Goal: Task Accomplishment & Management: Use online tool/utility

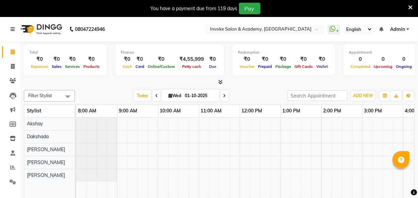
scroll to position [0, 193]
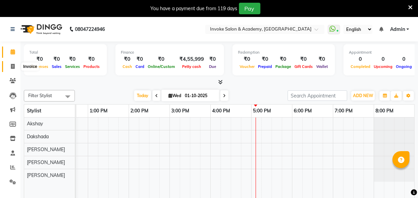
click at [15, 65] on span at bounding box center [13, 67] width 12 height 8
select select "service"
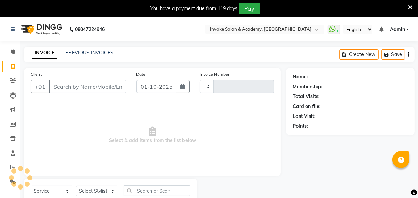
type input "0363"
select select "5499"
click at [84, 83] on input "Client" at bounding box center [87, 86] width 77 height 13
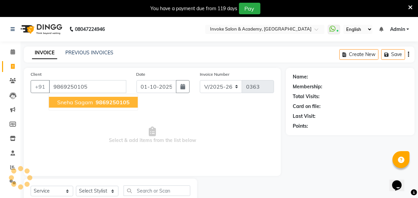
type input "9869250105"
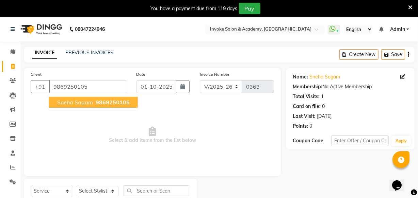
click at [102, 104] on span "9869250105" at bounding box center [113, 102] width 34 height 7
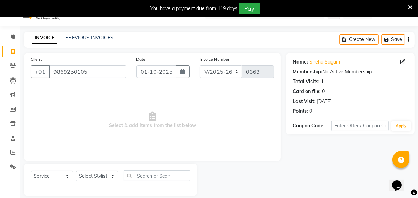
scroll to position [23, 0]
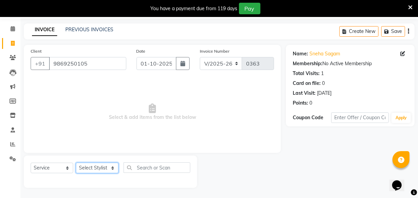
click at [87, 170] on select "Select Stylist Akshay Dakshada Khushbu Pratiksha Sonal" at bounding box center [97, 168] width 43 height 11
select select "38106"
click at [76, 163] on select "Select Stylist Akshay Dakshada Khushbu Pratiksha Sonal" at bounding box center [97, 168] width 43 height 11
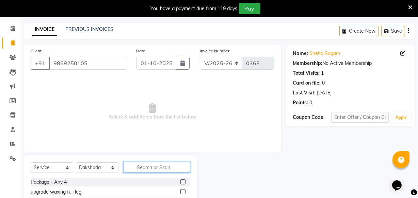
click at [137, 165] on input "text" at bounding box center [157, 167] width 67 height 11
type input "ha"
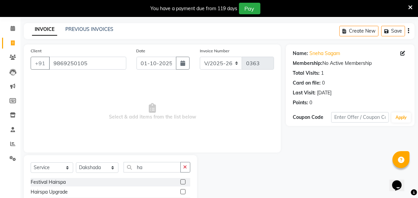
click at [180, 183] on label at bounding box center [182, 182] width 5 height 5
click at [180, 183] on input "checkbox" at bounding box center [182, 182] width 4 height 4
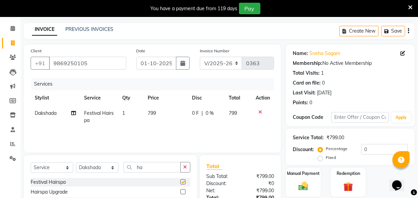
checkbox input "false"
click at [162, 168] on input "ha" at bounding box center [152, 167] width 57 height 11
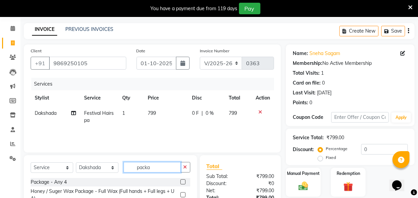
type input "packa"
click at [180, 182] on label at bounding box center [182, 182] width 5 height 5
click at [180, 182] on input "checkbox" at bounding box center [182, 182] width 4 height 4
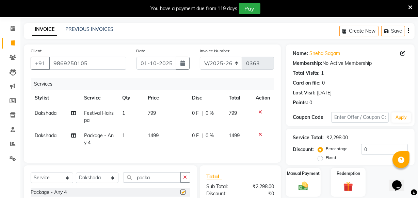
checkbox input "false"
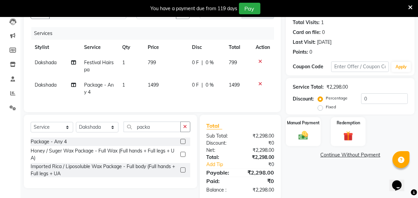
scroll to position [85, 0]
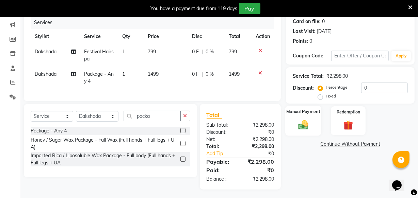
click at [300, 127] on img at bounding box center [303, 125] width 16 height 12
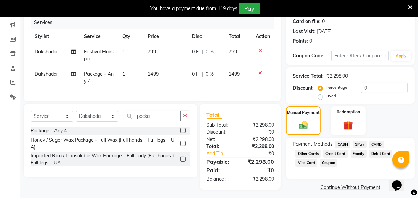
click at [356, 143] on span "GPay" at bounding box center [360, 145] width 14 height 8
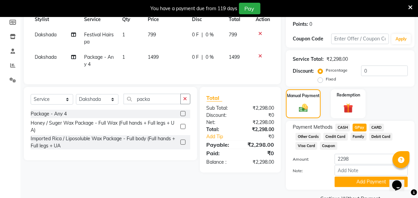
scroll to position [118, 0]
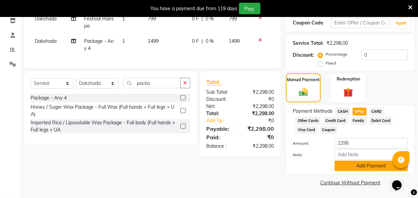
click at [352, 164] on button "Add Payment" at bounding box center [371, 166] width 73 height 11
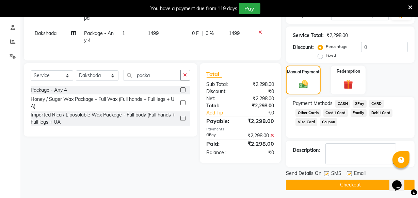
scroll to position [128, 0]
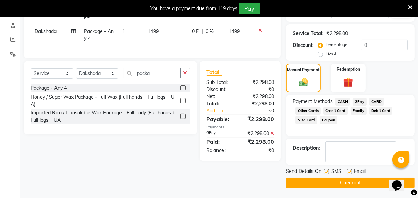
click at [351, 180] on button "Checkout" at bounding box center [350, 183] width 129 height 11
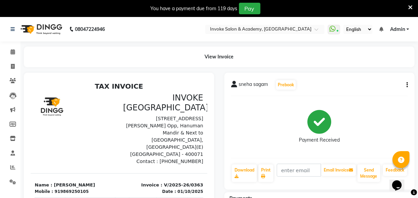
click at [31, 26] on img at bounding box center [40, 29] width 47 height 19
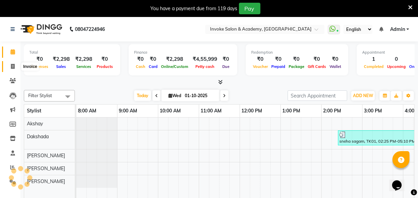
click at [12, 65] on icon at bounding box center [13, 66] width 4 height 5
select select "service"
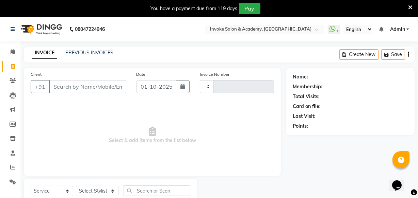
type input "0364"
select select "5499"
click at [170, 87] on input "01-10-2025" at bounding box center [157, 86] width 40 height 13
select select "10"
select select "2025"
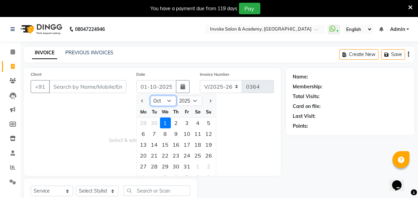
click at [166, 100] on select "Jan Feb Mar Apr May Jun Jul Aug Sep Oct Nov Dec" at bounding box center [163, 101] width 26 height 10
select select "9"
click at [150, 96] on select "Jan Feb Mar Apr May Jun Jul Aug Sep Oct Nov Dec" at bounding box center [163, 101] width 26 height 10
click at [166, 153] on div "24" at bounding box center [165, 155] width 11 height 11
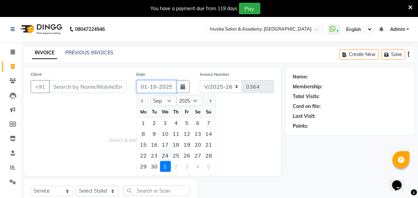
type input "24-09-2025"
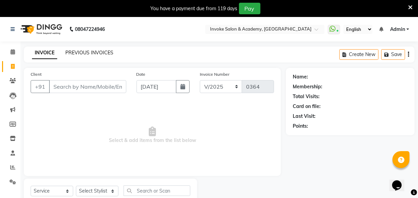
click at [104, 52] on link "PREVIOUS INVOICES" at bounding box center [89, 53] width 48 height 6
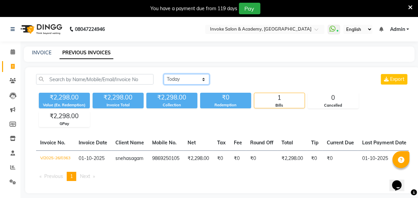
click at [179, 82] on select "Today Yesterday Custom Range" at bounding box center [187, 79] width 46 height 11
click at [164, 74] on select "Today Yesterday Custom Range" at bounding box center [187, 79] width 46 height 11
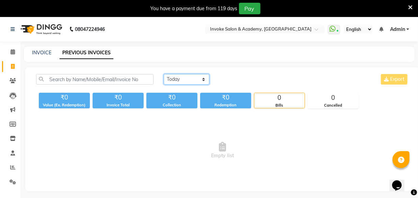
click at [180, 80] on select "Today Yesterday Custom Range" at bounding box center [187, 79] width 46 height 11
select select "range"
click at [164, 74] on select "Today Yesterday Custom Range" at bounding box center [187, 79] width 46 height 11
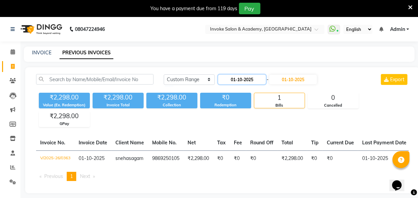
click at [239, 83] on input "01-10-2025" at bounding box center [242, 80] width 48 height 10
select select "10"
select select "2025"
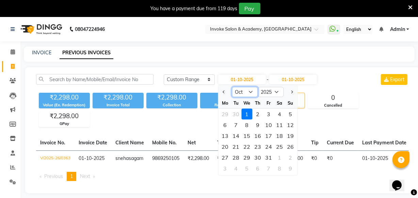
click at [239, 94] on select "Jan Feb Mar Apr May Jun Jul Aug Sep Oct Nov Dec" at bounding box center [245, 92] width 26 height 10
select select "9"
click at [232, 87] on select "Jan Feb Mar Apr May Jun Jul Aug Sep Oct Nov Dec" at bounding box center [245, 92] width 26 height 10
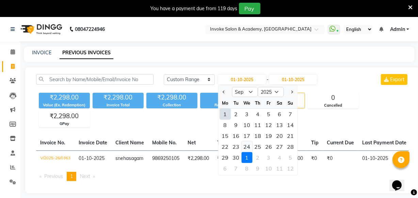
click at [244, 147] on div "24" at bounding box center [247, 147] width 11 height 11
type input "24-09-2025"
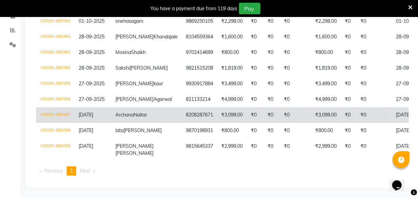
scroll to position [155, 0]
click at [146, 123] on td "Archana Naitar" at bounding box center [146, 116] width 70 height 16
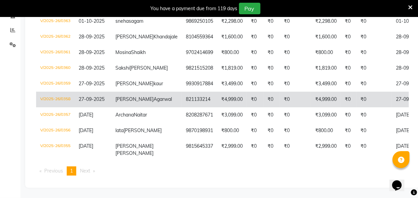
click at [182, 108] on td "821133214" at bounding box center [199, 100] width 35 height 16
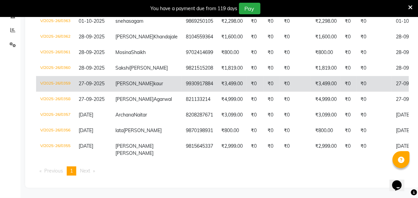
click at [217, 92] on td "₹3,499.00" at bounding box center [232, 84] width 30 height 16
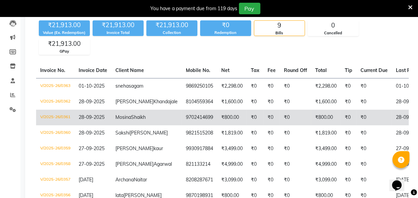
scroll to position [104, 0]
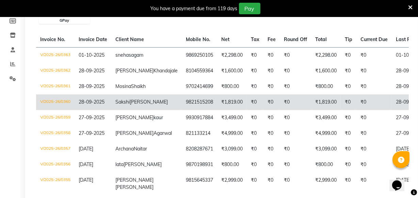
click at [182, 110] on td "9821515208" at bounding box center [199, 103] width 35 height 16
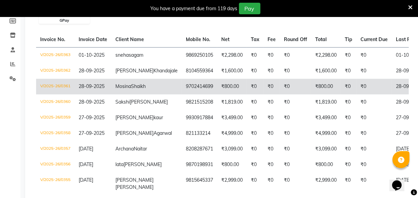
click at [112, 95] on td "Mosina Shaikh" at bounding box center [146, 87] width 70 height 16
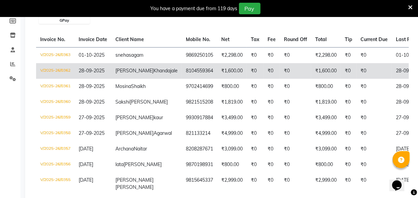
click at [154, 74] on span "Khandajale" at bounding box center [166, 71] width 24 height 6
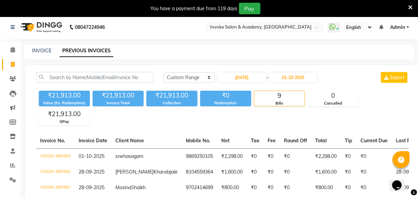
scroll to position [0, 0]
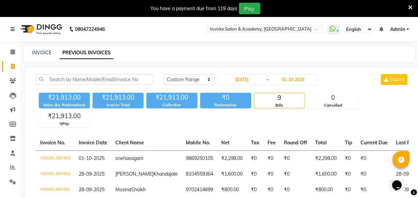
click at [44, 30] on img at bounding box center [40, 29] width 47 height 19
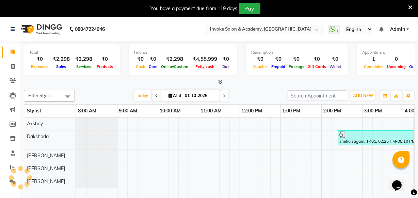
scroll to position [0, 193]
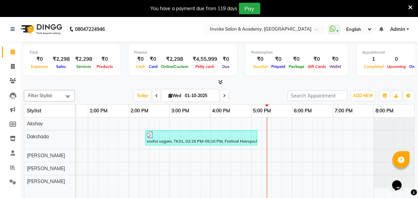
click at [193, 96] on input "01-10-2025" at bounding box center [200, 96] width 34 height 10
select select "10"
select select "2025"
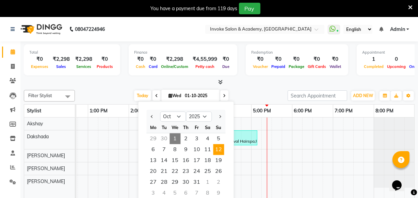
click at [219, 152] on span "12" at bounding box center [218, 149] width 11 height 11
type input "12-10-2025"
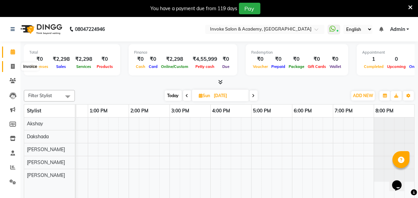
click at [7, 67] on span at bounding box center [13, 67] width 12 height 8
select select "service"
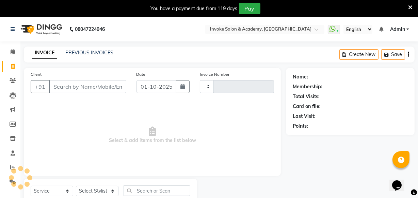
type input "0364"
select select "5499"
click at [163, 91] on input "01-10-2025" at bounding box center [157, 86] width 40 height 13
select select "10"
select select "2025"
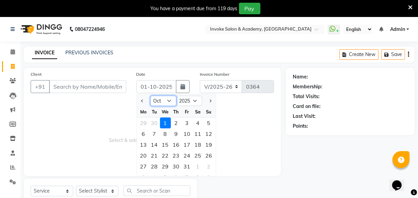
click at [166, 105] on select "Jan Feb Mar Apr May Jun Jul Aug Sep Oct Nov Dec" at bounding box center [163, 101] width 26 height 10
select select "9"
click at [150, 96] on select "Jan Feb Mar Apr May Jun Jul Aug Sep Oct Nov Dec" at bounding box center [163, 101] width 26 height 10
click at [157, 166] on div "30" at bounding box center [154, 166] width 11 height 11
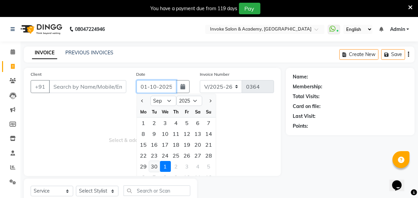
type input "30-09-2025"
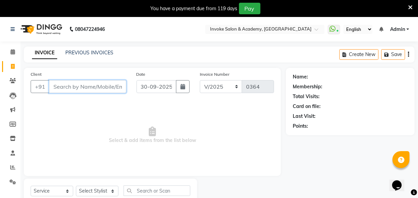
click at [61, 81] on input "Client" at bounding box center [87, 86] width 77 height 13
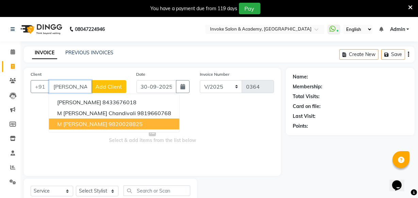
click at [71, 121] on span "M Saroj Sharma" at bounding box center [82, 124] width 50 height 7
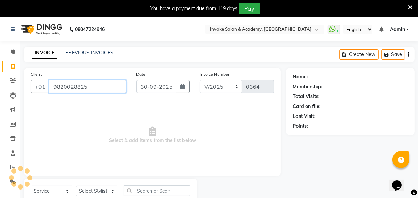
type input "9820028825"
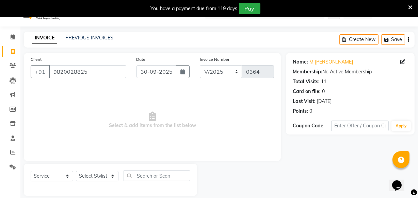
scroll to position [23, 0]
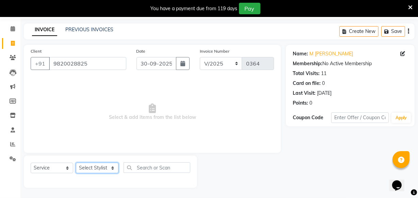
click at [106, 168] on select "Select Stylist Akshay Dakshada Khushbu Pratiksha Sonal" at bounding box center [97, 168] width 43 height 11
select select "38106"
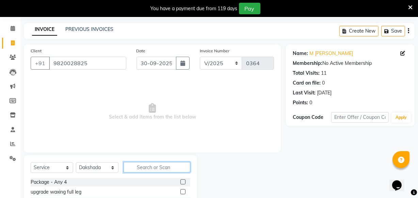
click at [129, 168] on input "text" at bounding box center [157, 167] width 67 height 11
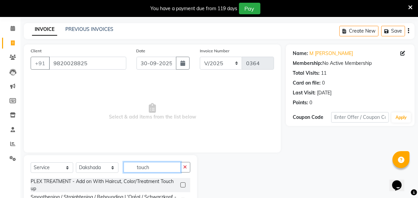
scroll to position [54, 0]
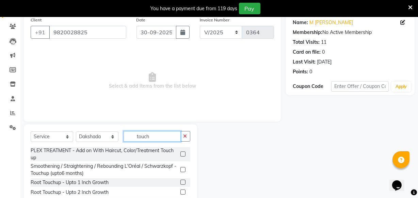
type input "touch"
click at [180, 181] on label at bounding box center [182, 182] width 5 height 5
click at [180, 181] on input "checkbox" at bounding box center [182, 183] width 4 height 4
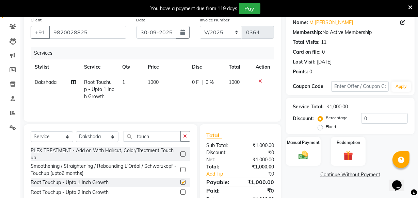
checkbox input "false"
click at [230, 85] on span "1000" at bounding box center [234, 82] width 11 height 6
select select "38106"
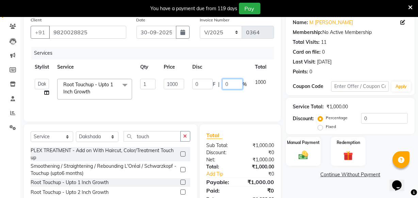
drag, startPoint x: 235, startPoint y: 85, endPoint x: 215, endPoint y: 87, distance: 19.9
click at [215, 87] on div "0 F | 0 %" at bounding box center [219, 84] width 54 height 11
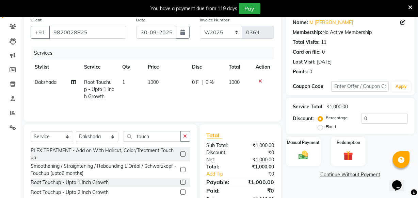
drag, startPoint x: 323, startPoint y: 128, endPoint x: 343, endPoint y: 117, distance: 22.7
click at [339, 118] on div "Percentage Fixed" at bounding box center [340, 123] width 42 height 18
click at [364, 119] on input "0" at bounding box center [384, 118] width 47 height 11
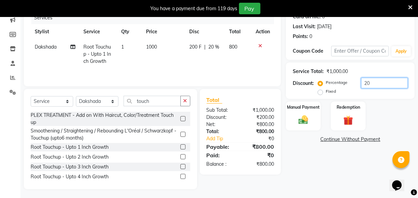
scroll to position [92, 0]
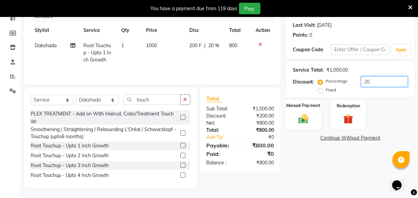
type input "20"
click at [308, 121] on img at bounding box center [303, 119] width 16 height 12
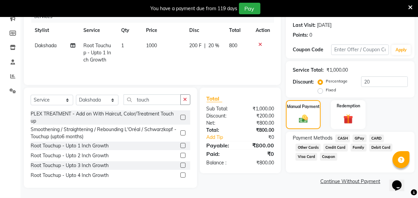
click at [356, 139] on span "GPay" at bounding box center [360, 139] width 14 height 8
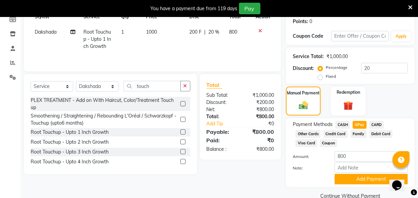
scroll to position [118, 0]
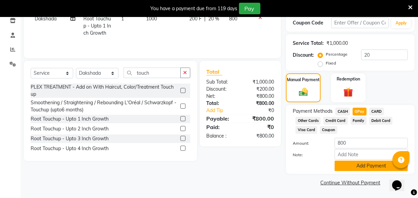
click at [352, 166] on button "Add Payment" at bounding box center [371, 166] width 73 height 11
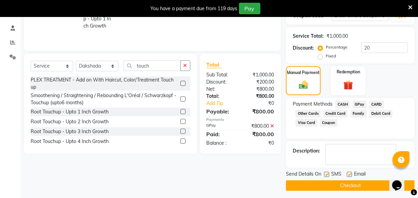
scroll to position [128, 0]
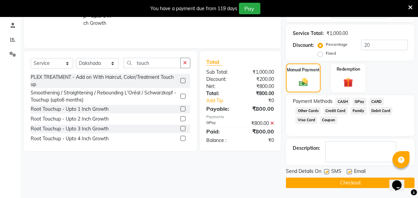
click at [317, 180] on button "Checkout" at bounding box center [350, 183] width 129 height 11
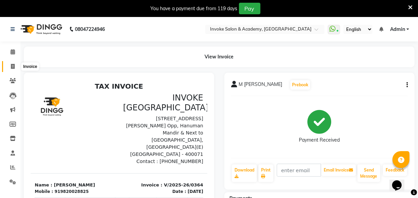
click at [11, 66] on icon at bounding box center [13, 66] width 4 height 5
select select "service"
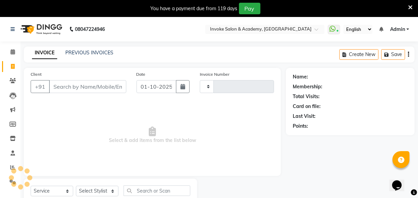
scroll to position [23, 0]
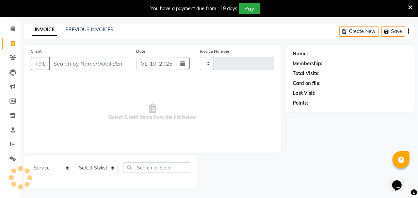
type input "0365"
select select "5499"
click at [67, 66] on input "Client" at bounding box center [87, 63] width 77 height 13
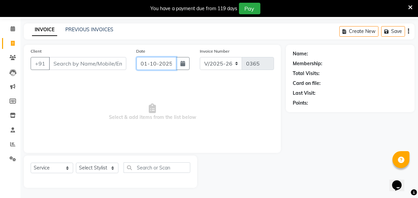
click at [146, 62] on input "01-10-2025" at bounding box center [157, 63] width 40 height 13
select select "10"
select select "2025"
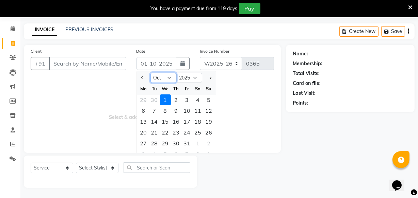
click at [157, 81] on select "Jan Feb Mar Apr May Jun Jul Aug Sep Oct Nov Dec" at bounding box center [163, 78] width 26 height 10
select select "9"
click at [150, 73] on select "Jan Feb Mar Apr May Jun Jul Aug Sep Oct Nov Dec" at bounding box center [163, 78] width 26 height 10
click at [155, 142] on div "30" at bounding box center [154, 143] width 11 height 11
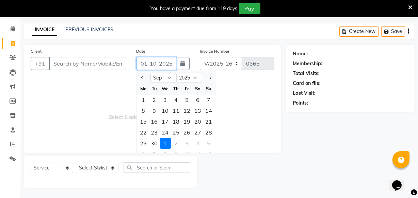
type input "30-09-2025"
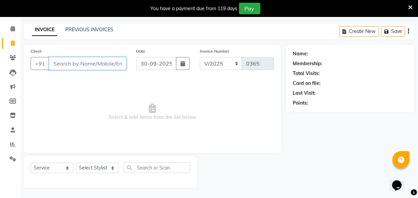
click at [88, 66] on input "Client" at bounding box center [87, 63] width 77 height 13
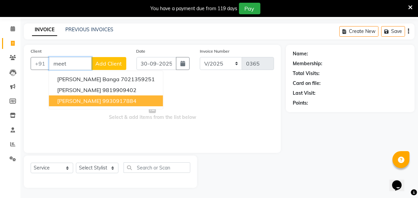
click at [84, 102] on span "Prameet kaur" at bounding box center [79, 101] width 44 height 7
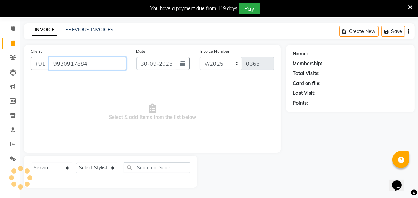
type input "9930917884"
select select "1: Object"
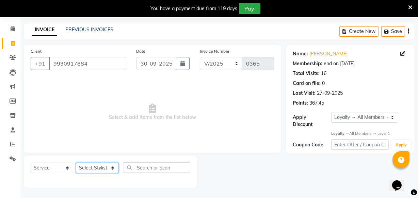
click at [106, 170] on select "Select Stylist Akshay Dakshada Khushbu Pratiksha Sonal" at bounding box center [97, 168] width 43 height 11
select select "38106"
click at [76, 163] on select "Select Stylist Akshay Dakshada Khushbu Pratiksha Sonal" at bounding box center [97, 168] width 43 height 11
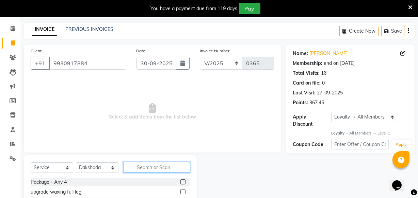
click at [132, 170] on input "text" at bounding box center [157, 167] width 67 height 11
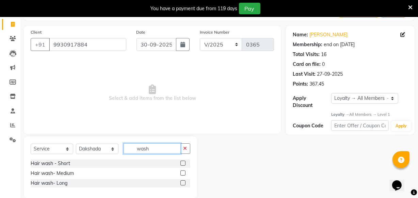
scroll to position [53, 0]
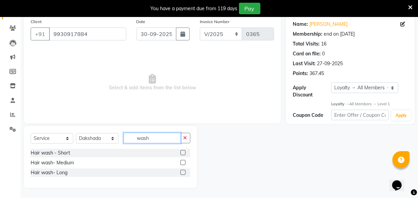
type input "wash"
click at [180, 175] on div at bounding box center [182, 173] width 4 height 7
click at [181, 174] on label at bounding box center [182, 172] width 5 height 5
click at [181, 174] on input "checkbox" at bounding box center [182, 173] width 4 height 4
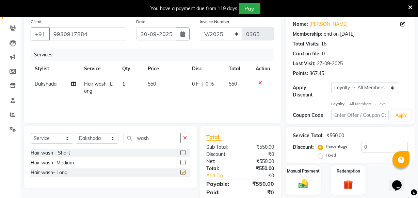
checkbox input "false"
click at [363, 146] on input "0" at bounding box center [384, 147] width 47 height 11
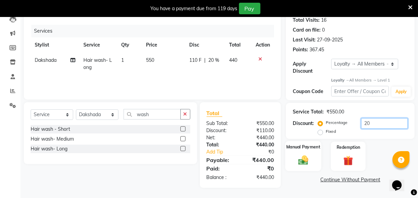
type input "20"
click at [312, 156] on div "Manual Payment" at bounding box center [303, 157] width 36 height 30
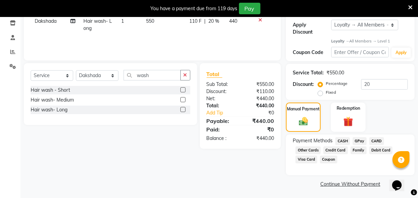
scroll to position [117, 0]
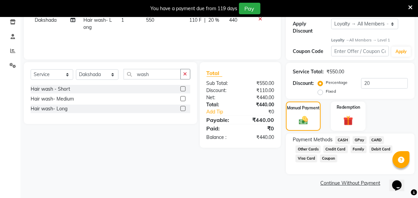
click at [358, 140] on span "GPay" at bounding box center [360, 141] width 14 height 8
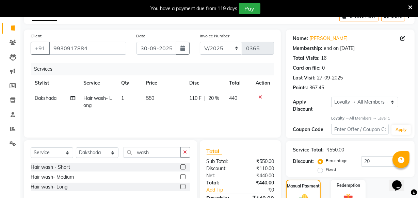
scroll to position [145, 0]
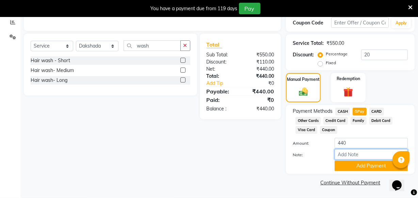
click at [351, 158] on input "Note:" at bounding box center [371, 154] width 73 height 11
click at [316, 166] on div at bounding box center [309, 166] width 42 height 11
click at [341, 166] on button "Add Payment" at bounding box center [371, 166] width 73 height 11
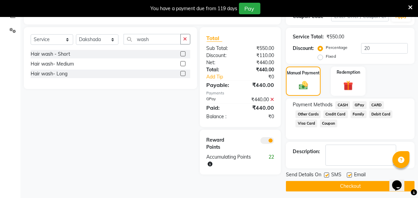
scroll to position [155, 0]
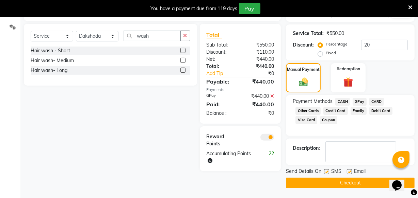
click at [334, 177] on div "Send Details On SMS Email Checkout" at bounding box center [350, 178] width 129 height 20
click at [334, 179] on button "Checkout" at bounding box center [350, 183] width 129 height 11
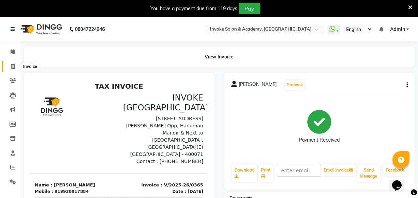
click at [15, 63] on span at bounding box center [13, 67] width 12 height 8
select select "service"
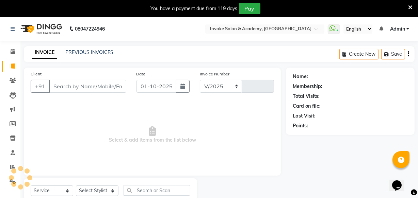
select select "5499"
type input "0366"
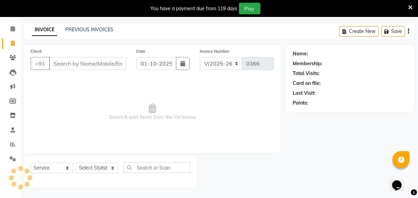
drag, startPoint x: 43, startPoint y: 33, endPoint x: 37, endPoint y: 39, distance: 8.7
click at [41, 35] on link "INVOICE" at bounding box center [44, 30] width 25 height 12
click at [410, 8] on icon at bounding box center [410, 7] width 4 height 6
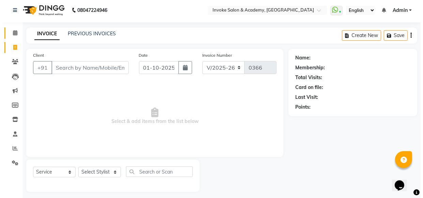
scroll to position [0, 0]
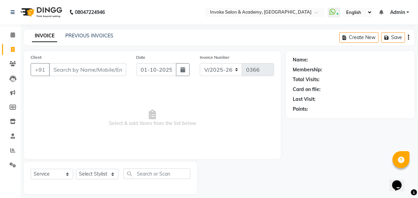
click at [41, 17] on img at bounding box center [40, 12] width 47 height 19
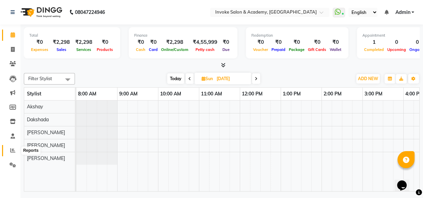
click at [11, 153] on icon at bounding box center [12, 150] width 5 height 5
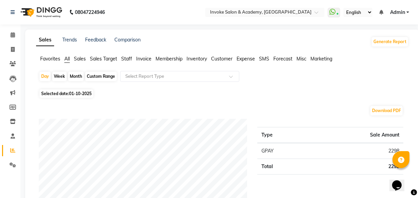
click at [76, 77] on div "Month" at bounding box center [76, 77] width 16 height 10
select select "10"
select select "2025"
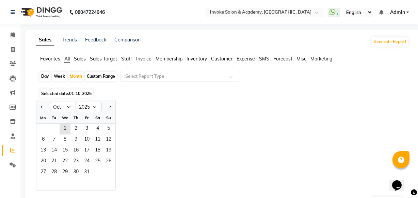
click at [81, 58] on span "Sales" at bounding box center [80, 59] width 12 height 6
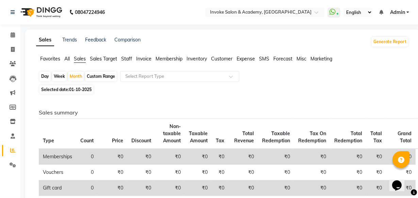
click at [83, 89] on span "01-10-2025" at bounding box center [80, 89] width 22 height 5
select select "10"
select select "2025"
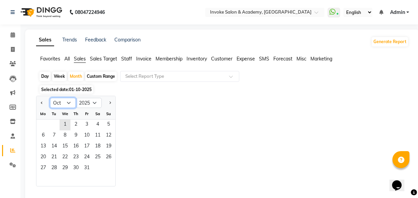
click at [60, 104] on select "Jan Feb Mar Apr May Jun Jul Aug Sep Oct Nov Dec" at bounding box center [63, 103] width 26 height 10
select select "9"
click at [50, 98] on select "Jan Feb Mar Apr May Jun Jul Aug Sep Oct Nov Dec" at bounding box center [63, 103] width 26 height 10
click at [45, 122] on span "1" at bounding box center [43, 125] width 11 height 11
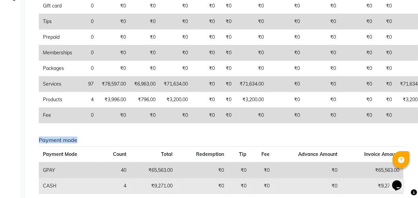
scroll to position [170, 0]
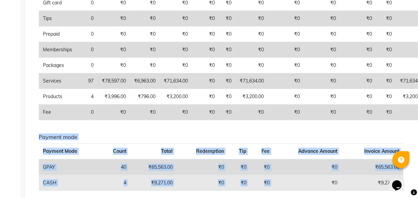
drag, startPoint x: 233, startPoint y: 191, endPoint x: 295, endPoint y: 187, distance: 61.4
click at [295, 187] on div "Payment mode Payment Mode Count Total Redemption Tip Fee Advance Amount Invoice…" at bounding box center [221, 165] width 375 height 62
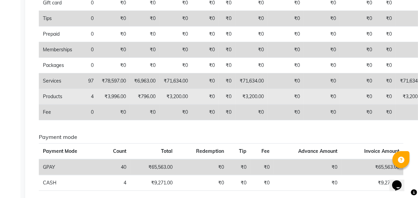
click at [296, 94] on td "₹0" at bounding box center [286, 97] width 36 height 16
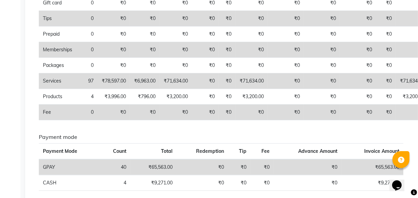
click at [343, 75] on td "₹0" at bounding box center [358, 82] width 36 height 16
click at [415, 79] on td "₹71,634.00" at bounding box center [412, 82] width 32 height 16
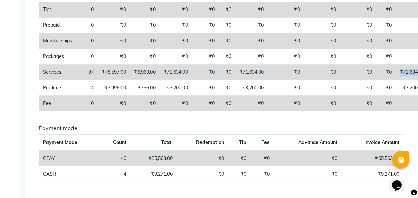
scroll to position [74, 0]
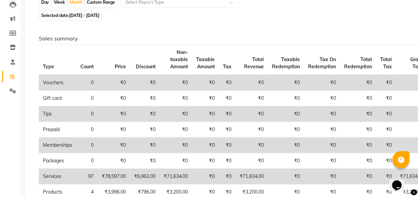
click at [138, 47] on th "Discount" at bounding box center [145, 60] width 30 height 30
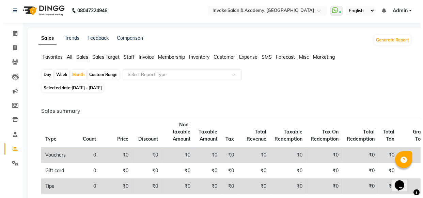
scroll to position [0, 0]
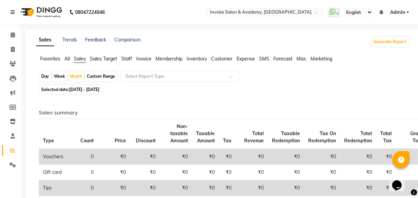
click at [31, 14] on img at bounding box center [40, 12] width 47 height 19
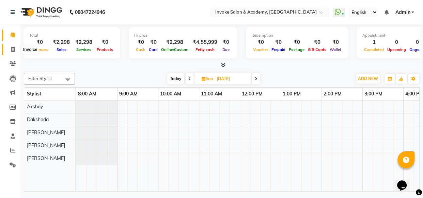
click at [13, 53] on span at bounding box center [13, 50] width 12 height 8
select select "service"
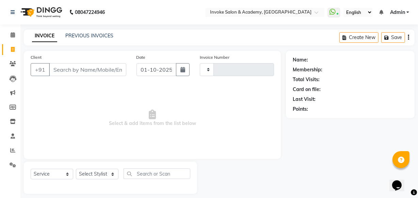
type input "0366"
select select "5499"
click at [112, 65] on input "Client" at bounding box center [87, 69] width 77 height 13
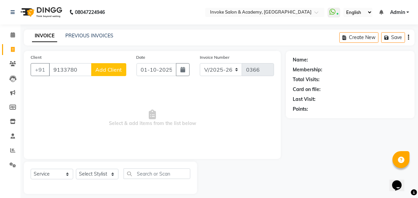
click at [59, 74] on input "9133780" at bounding box center [70, 69] width 43 height 13
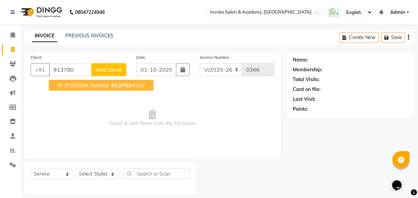
click at [77, 87] on span "W Sunita luthria" at bounding box center [82, 85] width 51 height 7
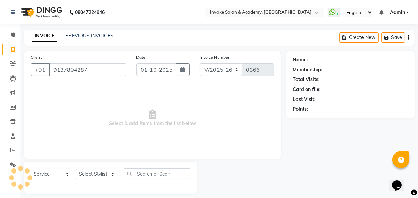
type input "9137804287"
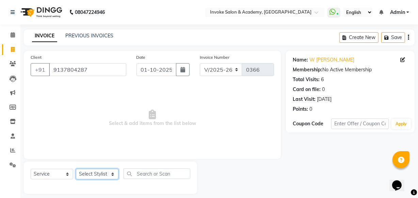
click at [103, 172] on select "Select Stylist Akshay Dakshada Khushbu Pratiksha Sonal" at bounding box center [97, 174] width 43 height 11
select select "38106"
click at [76, 169] on select "Select Stylist Akshay Dakshada Khushbu Pratiksha Sonal" at bounding box center [97, 174] width 43 height 11
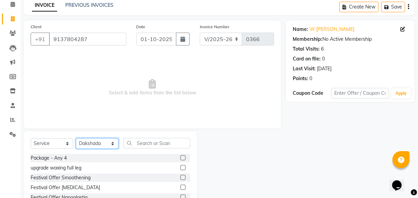
scroll to position [31, 0]
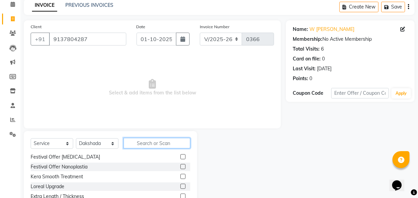
click at [165, 143] on input "text" at bounding box center [157, 143] width 67 height 11
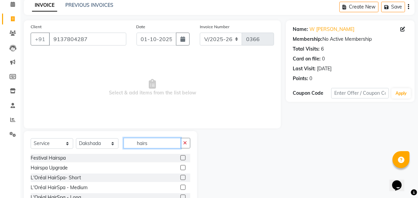
type input "hairs"
click at [182, 160] on label at bounding box center [182, 158] width 5 height 5
click at [182, 160] on input "checkbox" at bounding box center [182, 158] width 4 height 4
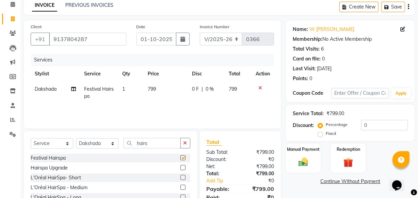
checkbox input "false"
click at [294, 161] on div "Manual Payment" at bounding box center [303, 158] width 36 height 30
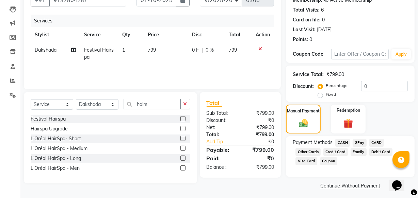
scroll to position [73, 0]
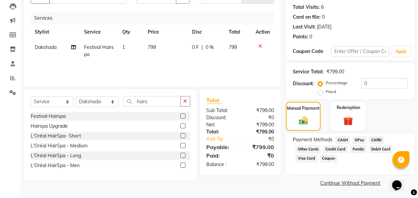
click at [343, 141] on span "CASH" at bounding box center [342, 141] width 15 height 8
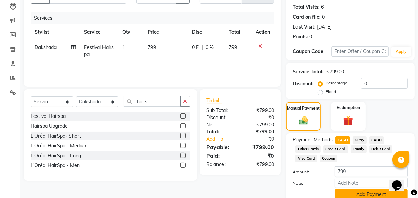
click at [352, 193] on button "Add Payment" at bounding box center [371, 195] width 73 height 11
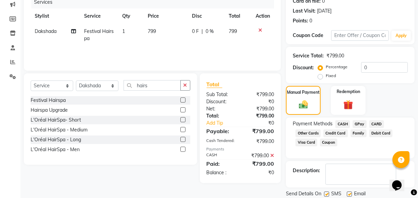
scroll to position [104, 0]
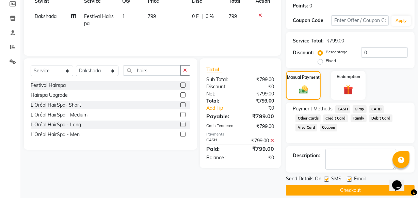
click at [345, 107] on span "CASH" at bounding box center [342, 110] width 15 height 8
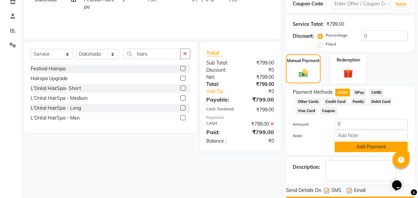
scroll to position [134, 0]
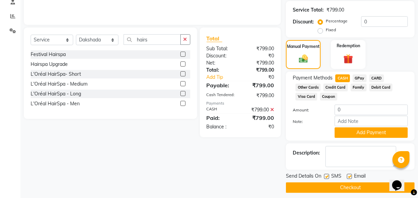
click at [354, 140] on div "Payment Methods CASH GPay CARD Other Cards Credit Card Family Debit Card Visa C…" at bounding box center [350, 106] width 129 height 69
click at [354, 139] on div "Payment Methods CASH GPay CARD Other Cards Credit Card Family Debit Card Visa C…" at bounding box center [350, 106] width 129 height 69
click at [355, 136] on button "Add Payment" at bounding box center [371, 133] width 73 height 11
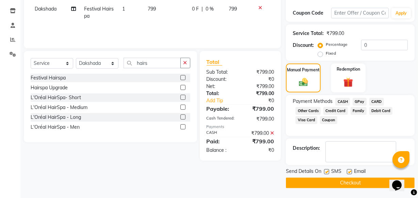
click at [339, 183] on button "Checkout" at bounding box center [350, 183] width 129 height 11
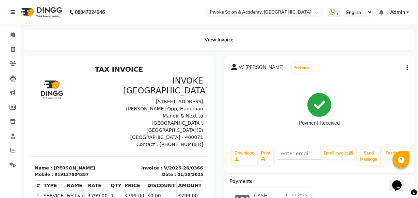
click at [50, 6] on img at bounding box center [40, 12] width 47 height 19
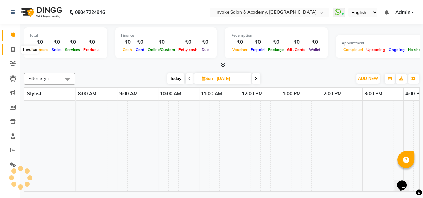
click at [15, 48] on span at bounding box center [13, 50] width 12 height 8
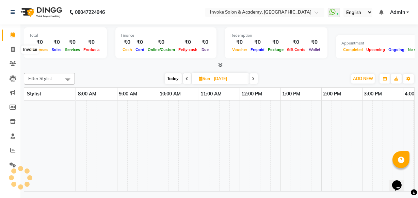
select select "service"
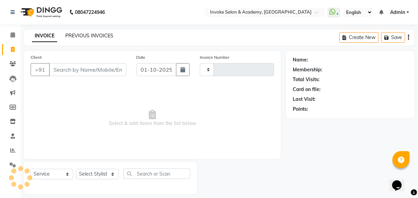
click at [82, 33] on link "PREVIOUS INVOICES" at bounding box center [89, 36] width 48 height 6
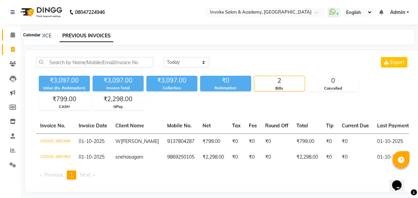
click at [12, 33] on icon at bounding box center [13, 34] width 4 height 5
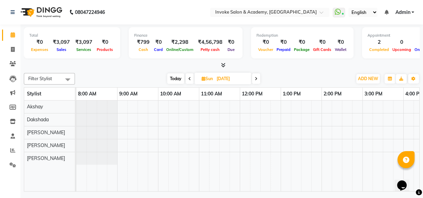
click at [220, 64] on span at bounding box center [221, 65] width 7 height 7
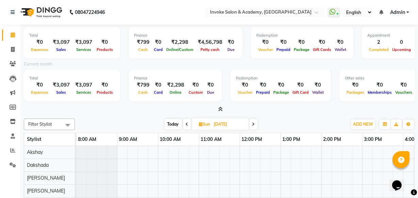
click at [221, 105] on div "Total ₹0 Expenses ₹3,097 Sales ₹3,097 Services ₹0 Products Finance ₹799 Cash ₹0…" at bounding box center [219, 69] width 391 height 89
click at [221, 109] on icon at bounding box center [221, 109] width 4 height 5
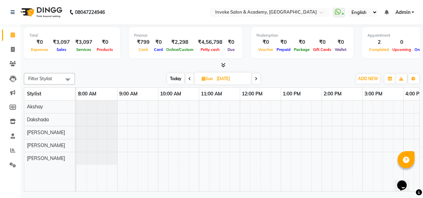
click at [191, 75] on span at bounding box center [190, 79] width 8 height 11
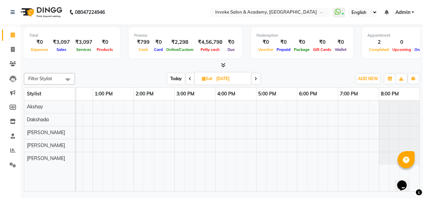
click at [190, 78] on icon at bounding box center [190, 79] width 3 height 4
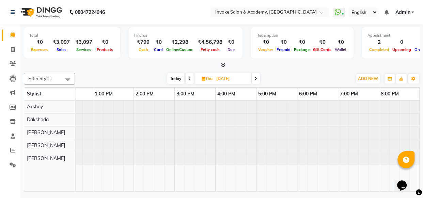
scroll to position [0, 0]
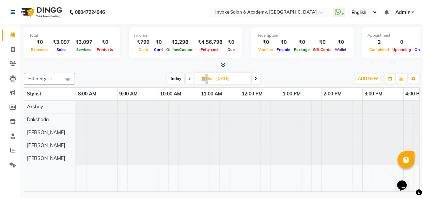
click at [190, 78] on icon at bounding box center [189, 79] width 3 height 4
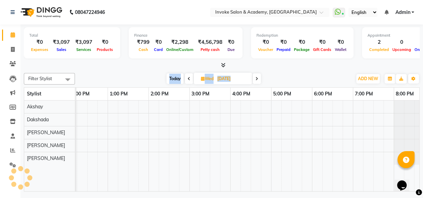
click at [190, 78] on span at bounding box center [189, 79] width 8 height 11
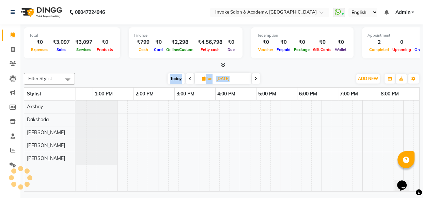
scroll to position [0, 188]
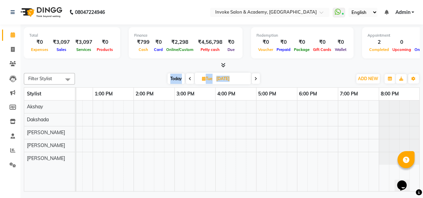
click at [190, 78] on icon at bounding box center [190, 79] width 3 height 4
click at [190, 78] on icon at bounding box center [189, 79] width 3 height 4
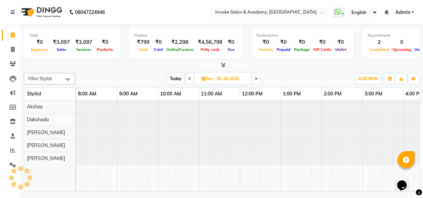
click at [190, 78] on icon at bounding box center [189, 79] width 3 height 4
click at [190, 78] on icon at bounding box center [190, 79] width 3 height 4
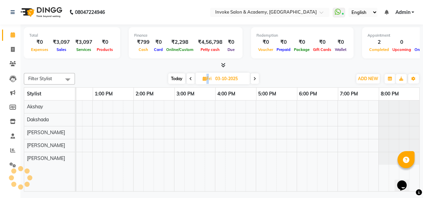
click at [190, 78] on icon at bounding box center [190, 79] width 3 height 4
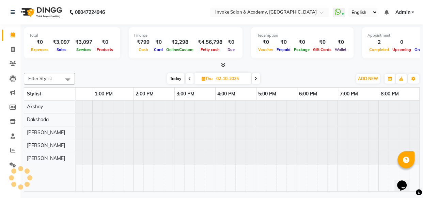
scroll to position [0, 188]
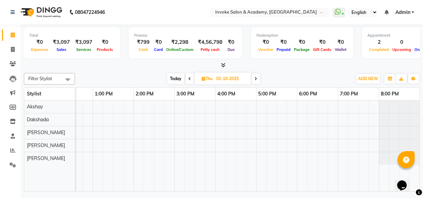
click at [190, 78] on icon at bounding box center [189, 79] width 3 height 4
type input "01-10-2025"
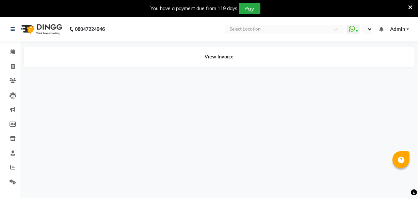
select select "en"
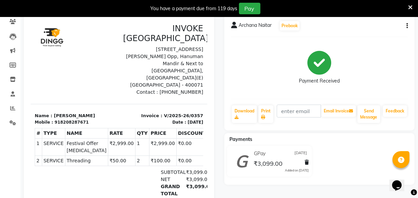
scroll to position [62, 0]
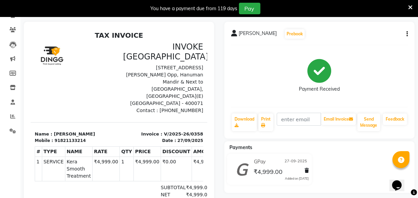
scroll to position [62, 0]
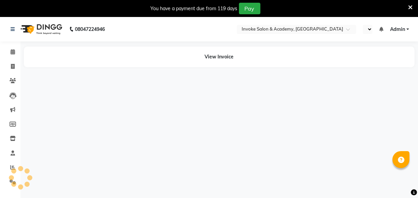
select select "en"
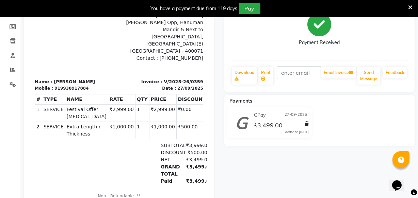
scroll to position [124, 0]
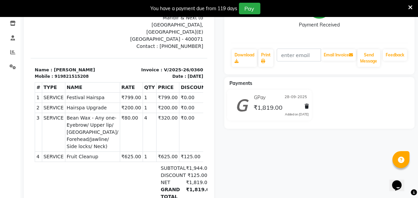
scroll to position [124, 0]
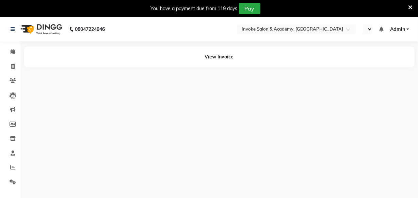
select select "en"
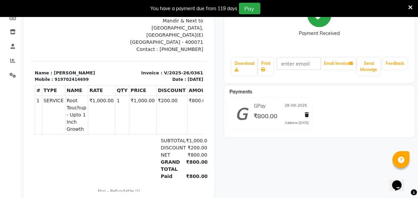
scroll to position [124, 0]
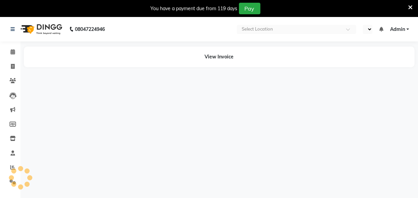
select select "en"
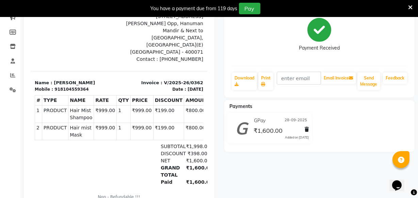
scroll to position [93, 0]
